Goal: Transaction & Acquisition: Purchase product/service

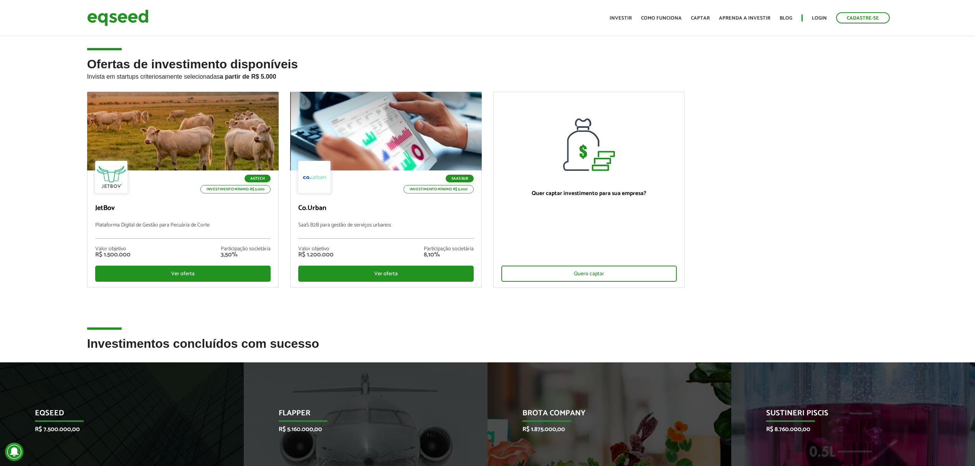
click at [820, 16] on link "Login" at bounding box center [819, 18] width 15 height 5
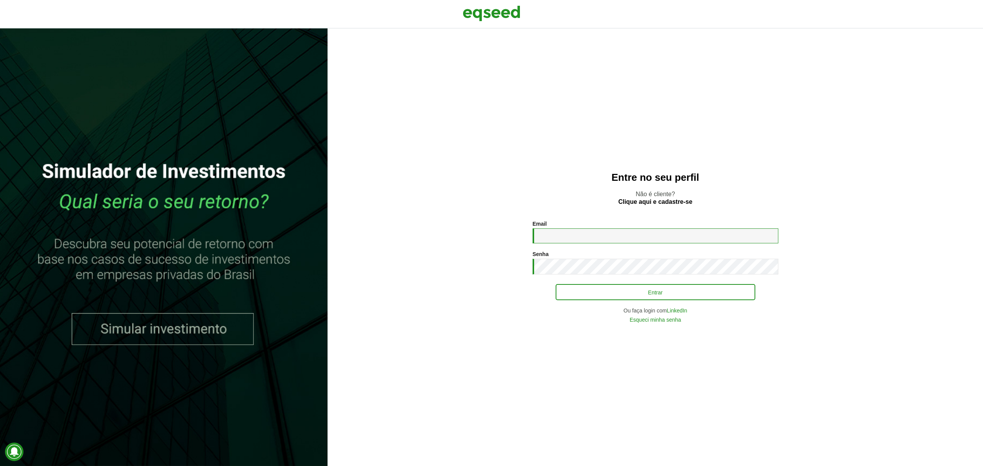
type input "**********"
click at [662, 295] on button "Entrar" at bounding box center [655, 292] width 200 height 15
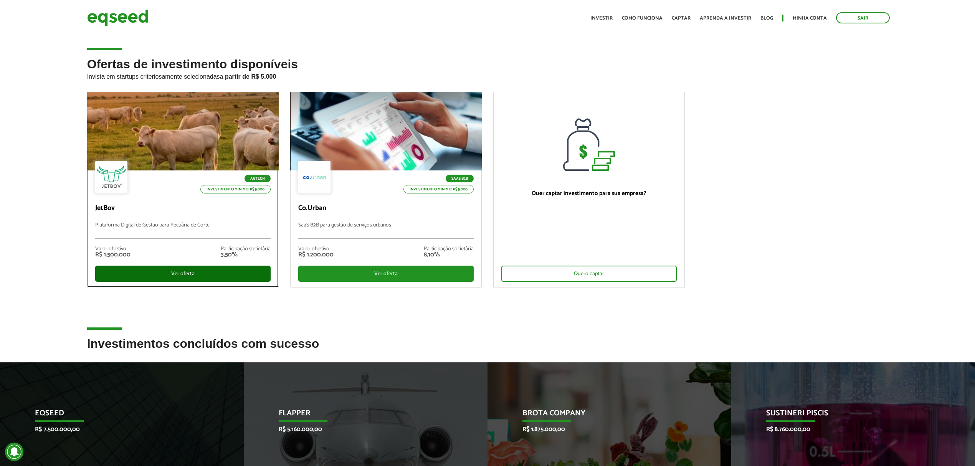
click at [209, 270] on div "Ver oferta" at bounding box center [182, 274] width 175 height 16
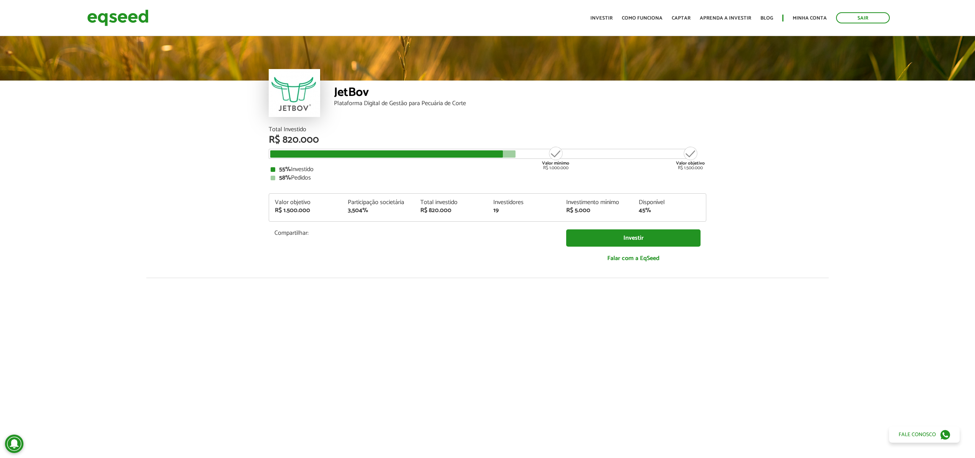
drag, startPoint x: 0, startPoint y: 0, endPoint x: 330, endPoint y: 292, distance: 440.5
click at [330, 291] on div at bounding box center [487, 409] width 975 height 262
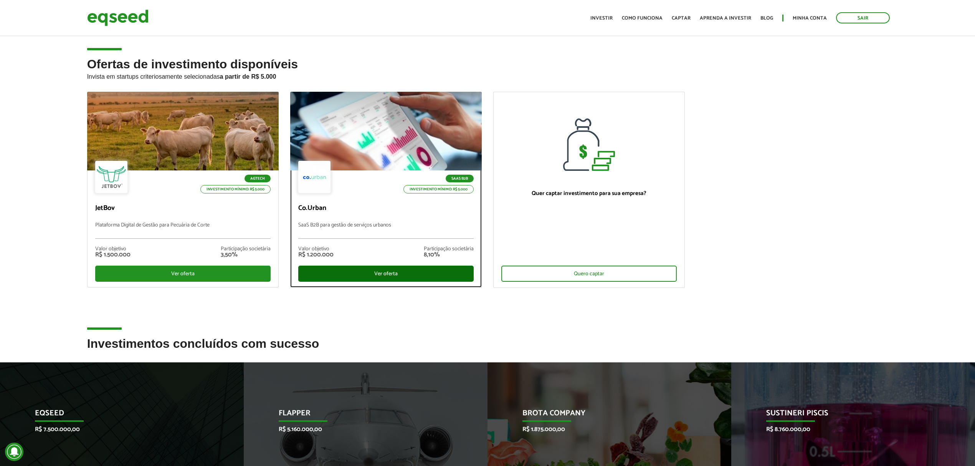
click at [362, 273] on div "Ver oferta" at bounding box center [385, 274] width 175 height 16
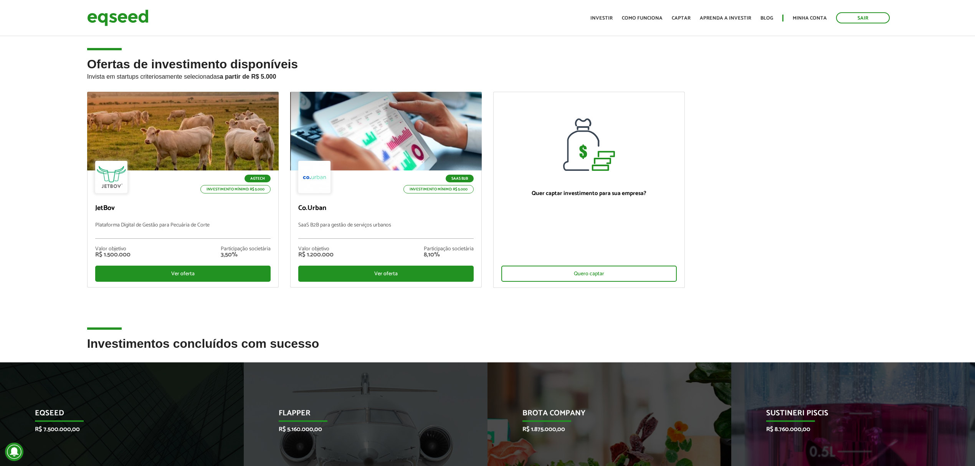
click at [42, 160] on div "Ofertas de investimento disponíveis Invista em startups criteriosamente selecio…" at bounding box center [487, 197] width 975 height 279
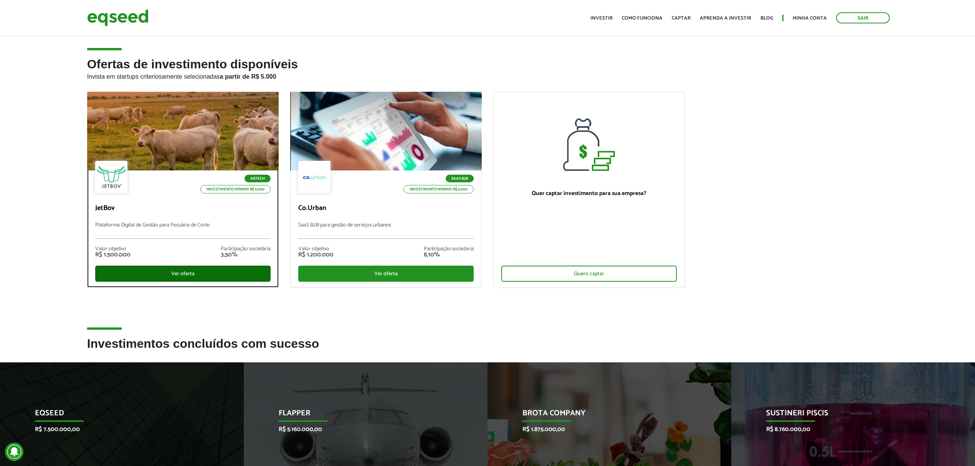
click at [184, 272] on div "Ver oferta" at bounding box center [182, 274] width 175 height 16
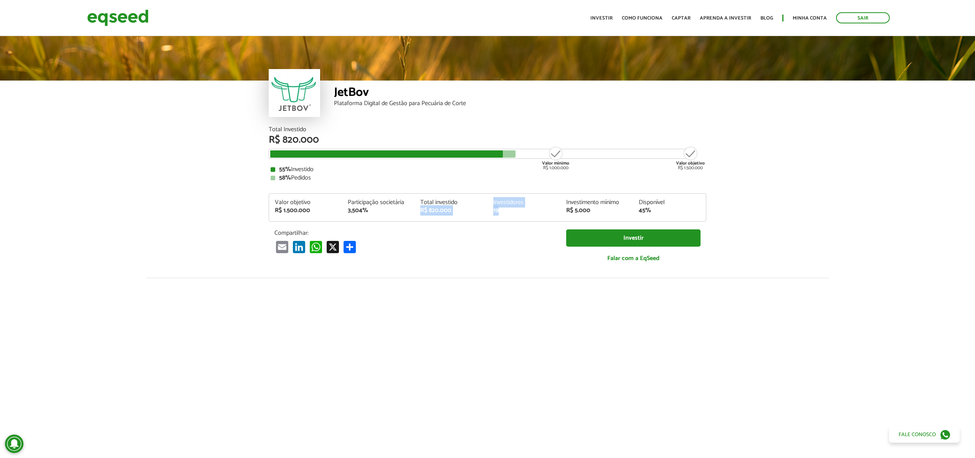
drag, startPoint x: 506, startPoint y: 211, endPoint x: 486, endPoint y: 195, distance: 25.7
click at [486, 195] on div "Valor objetivo R$ 1.500.000 Participação societária 3,504% Total investido R$ 8…" at bounding box center [488, 207] width 438 height 28
click at [511, 196] on div "Valor objetivo R$ 1.500.000 Participação societária 3,504% Total investido R$ 8…" at bounding box center [488, 207] width 438 height 28
click at [515, 210] on div "19" at bounding box center [523, 211] width 61 height 6
click at [613, 17] on link "Investir" at bounding box center [601, 18] width 22 height 5
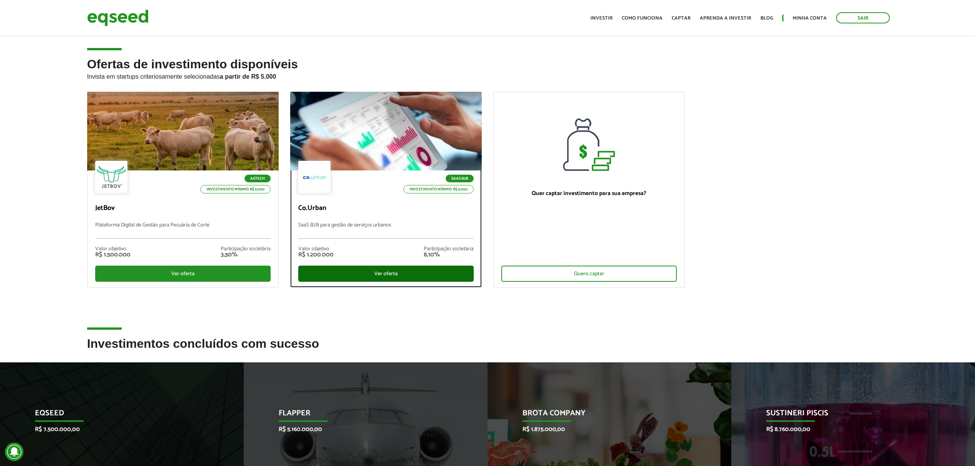
click at [409, 274] on div "Ver oferta" at bounding box center [385, 274] width 175 height 16
